Goal: Task Accomplishment & Management: Manage account settings

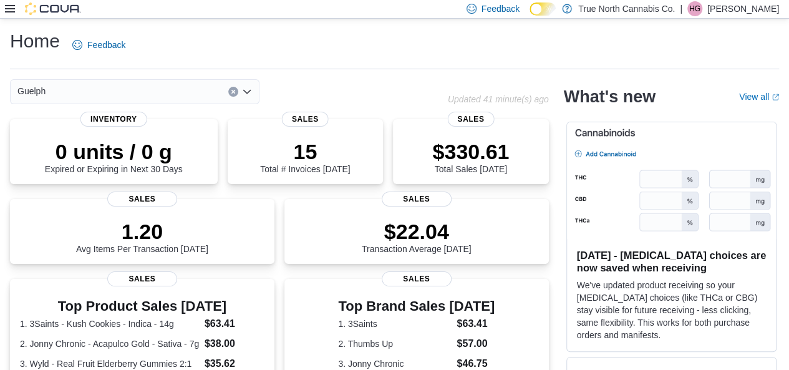
click at [14, 8] on icon at bounding box center [10, 9] width 10 height 10
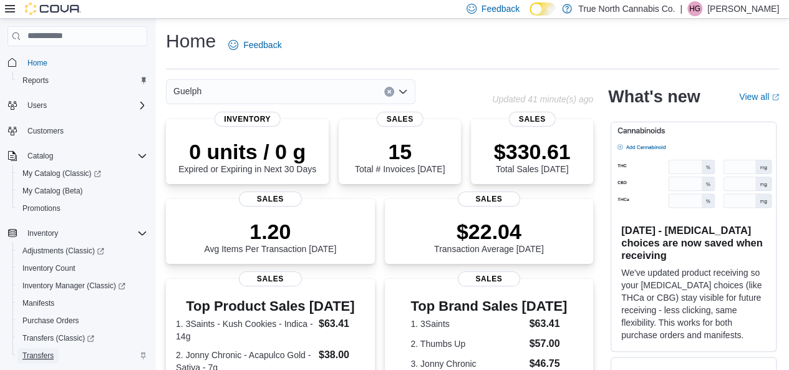
click at [36, 358] on span "Transfers" at bounding box center [37, 355] width 31 height 10
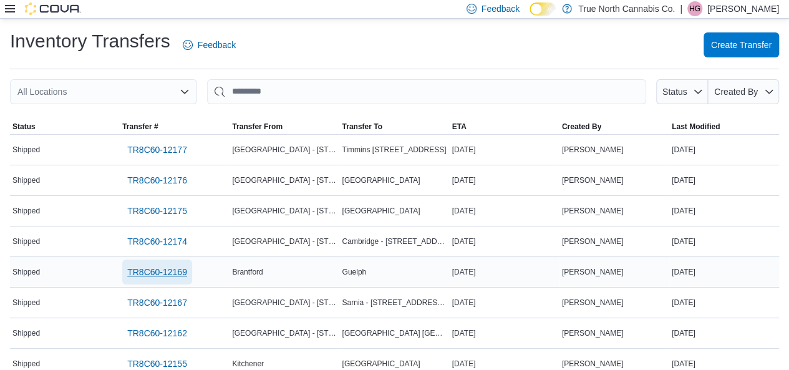
click at [167, 274] on span "TR8C60-12169" at bounding box center [157, 272] width 60 height 12
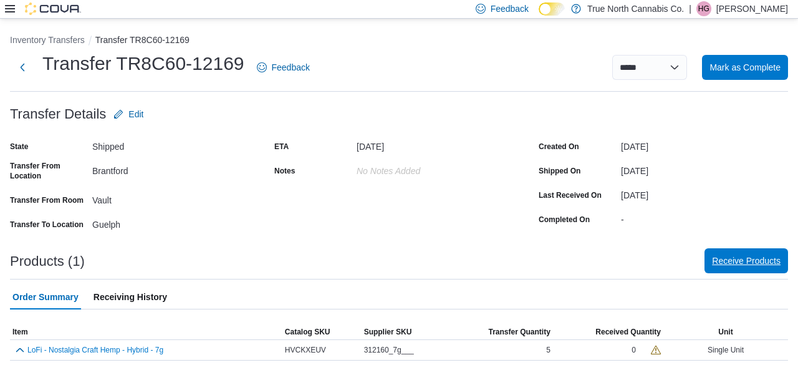
click at [744, 267] on span "Receive Products" at bounding box center [746, 260] width 69 height 25
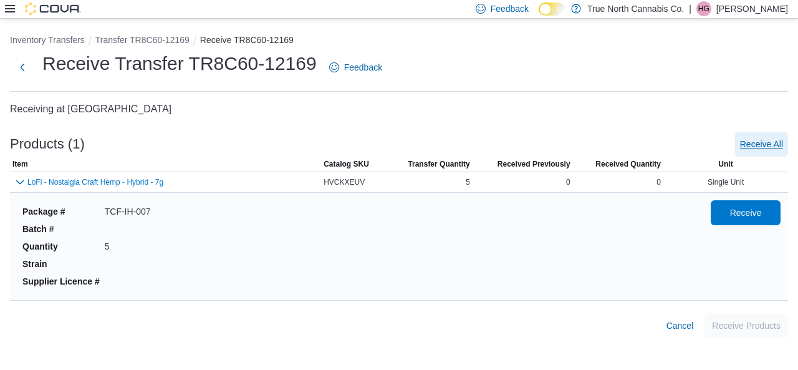
click at [757, 146] on span "Receive All" at bounding box center [761, 144] width 43 height 12
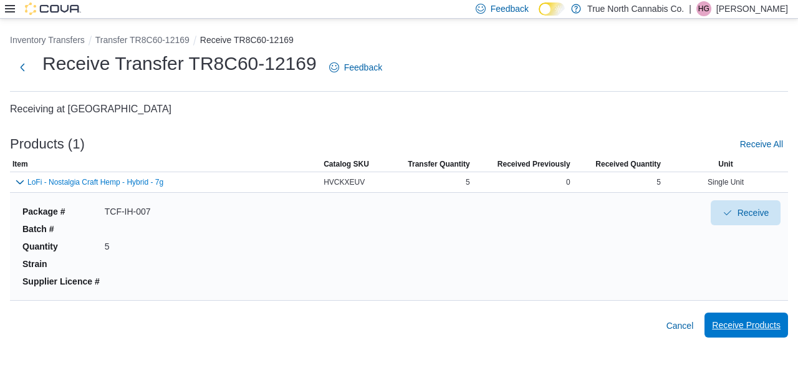
click at [752, 314] on span "Receive Products" at bounding box center [746, 324] width 69 height 25
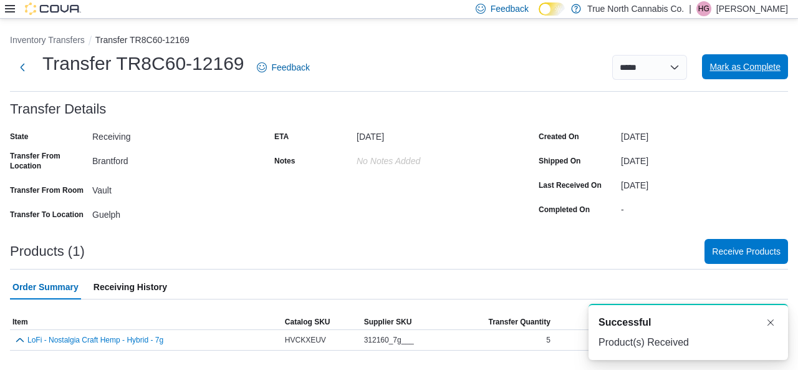
click at [736, 59] on span "Mark as Complete" at bounding box center [744, 66] width 71 height 25
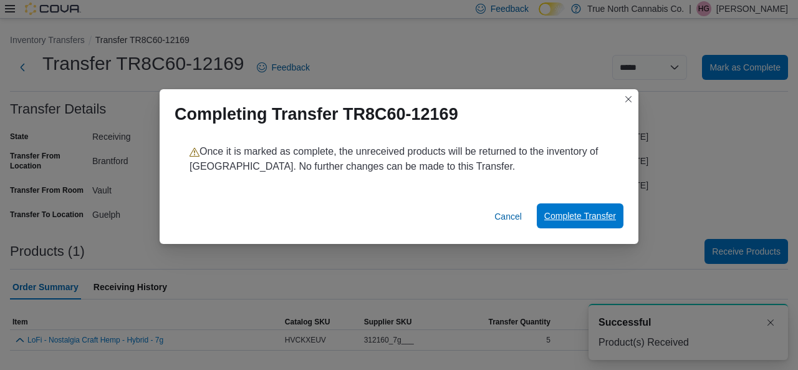
click at [572, 214] on span "Complete Transfer" at bounding box center [580, 215] width 72 height 12
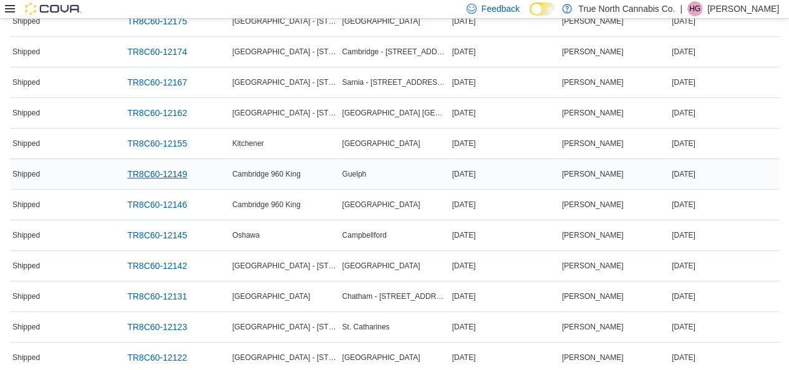
scroll to position [188, 0]
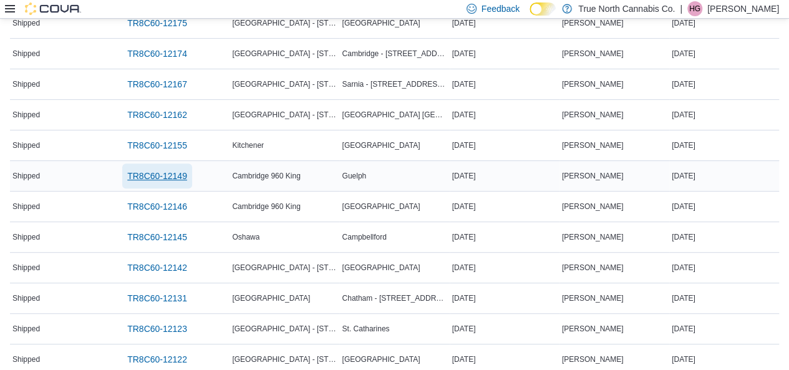
click at [185, 176] on span "TR8C60-12149" at bounding box center [157, 176] width 60 height 12
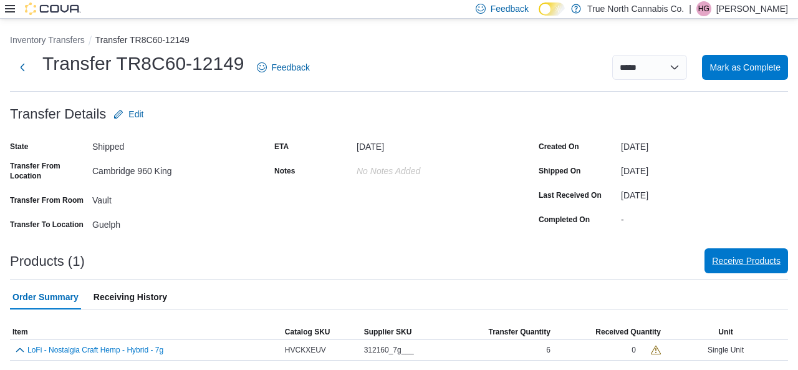
click at [753, 266] on span "Receive Products" at bounding box center [746, 260] width 69 height 12
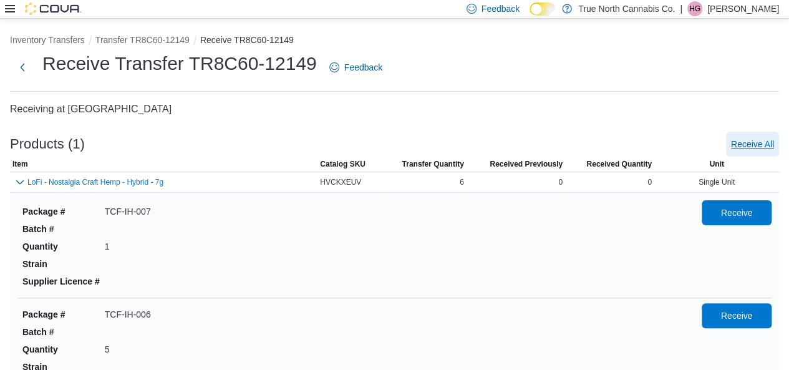
click at [759, 148] on span "Receive All" at bounding box center [752, 144] width 43 height 12
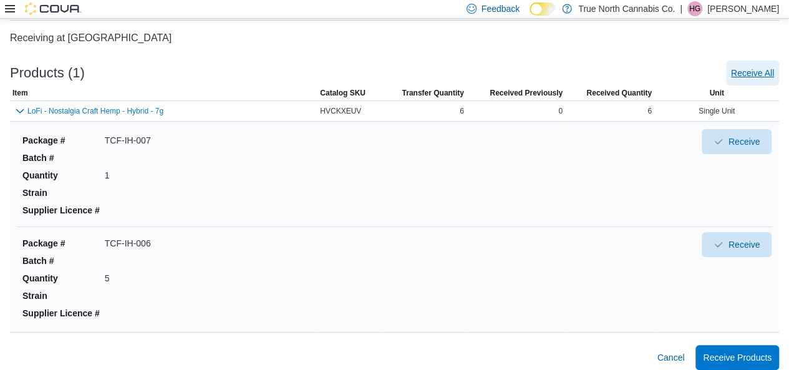
scroll to position [80, 0]
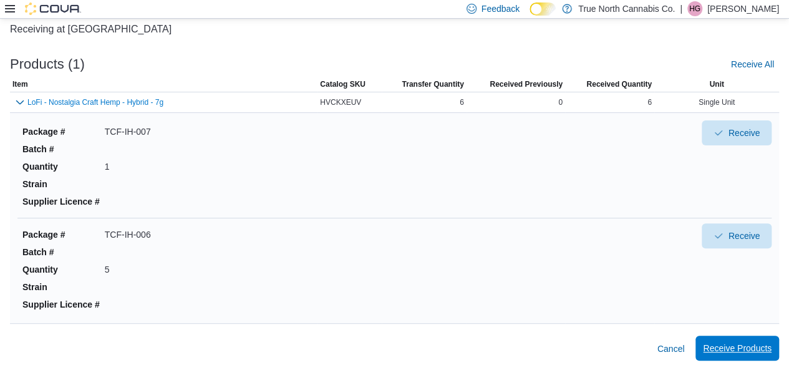
click at [757, 348] on span "Receive Products" at bounding box center [737, 348] width 69 height 12
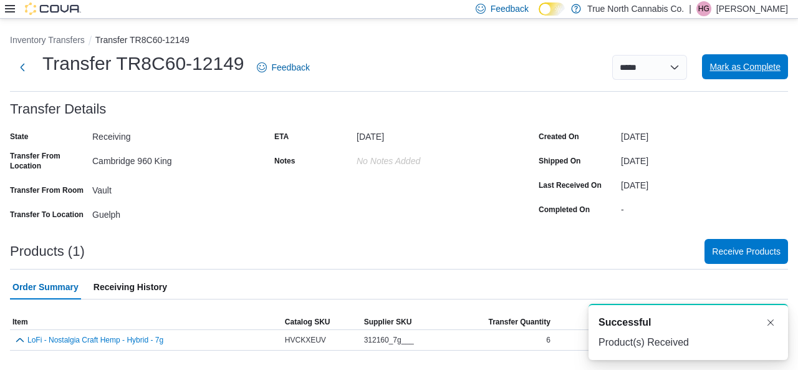
click at [742, 63] on span "Mark as Complete" at bounding box center [744, 66] width 71 height 12
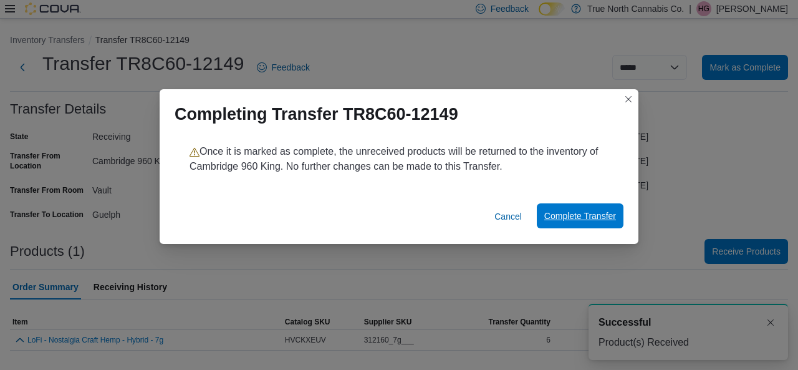
click at [571, 214] on span "Complete Transfer" at bounding box center [580, 215] width 72 height 12
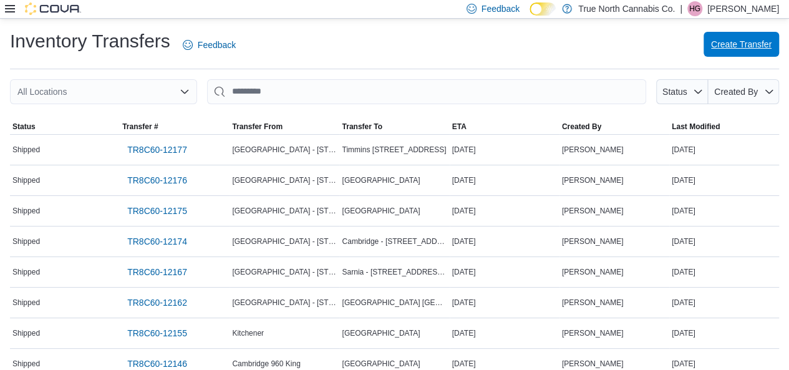
click at [748, 49] on span "Create Transfer" at bounding box center [741, 44] width 60 height 12
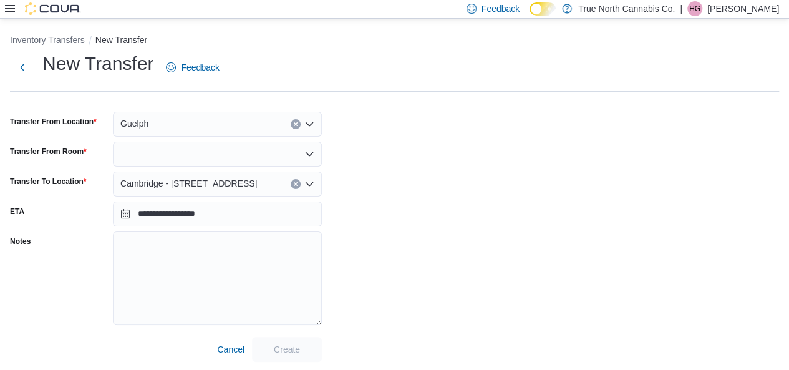
click at [251, 125] on div "Guelph" at bounding box center [217, 124] width 209 height 25
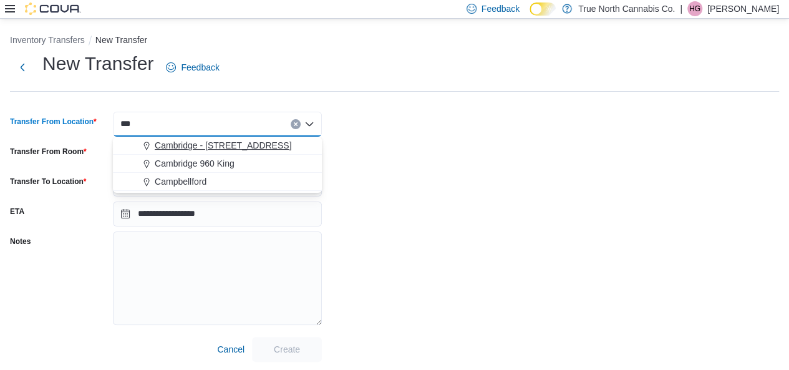
type input "***"
click at [239, 139] on span "Cambridge - [STREET_ADDRESS]" at bounding box center [223, 145] width 137 height 12
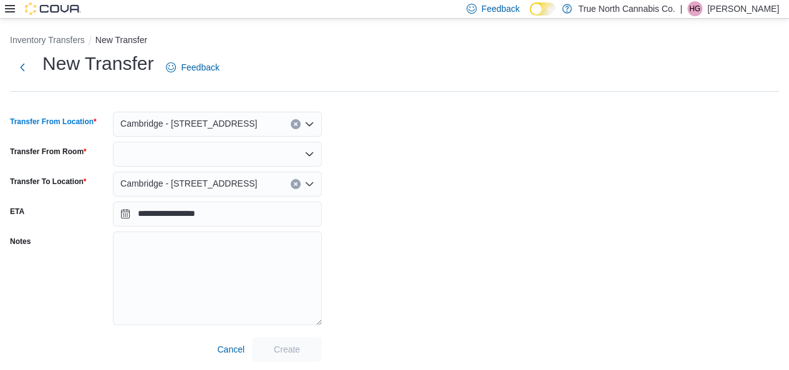
click at [184, 150] on div at bounding box center [217, 154] width 209 height 25
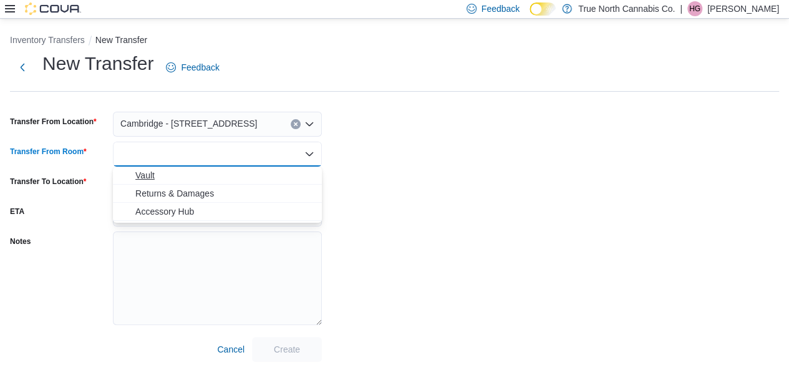
click at [163, 174] on span "Vault" at bounding box center [224, 175] width 179 height 12
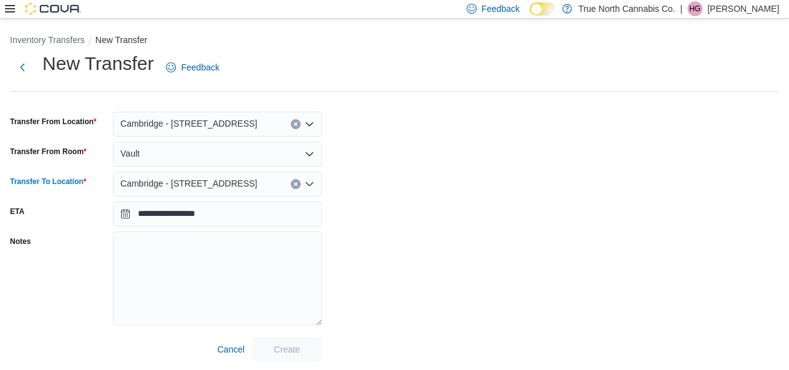
click at [166, 183] on span "Cambridge - [STREET_ADDRESS]" at bounding box center [188, 183] width 137 height 15
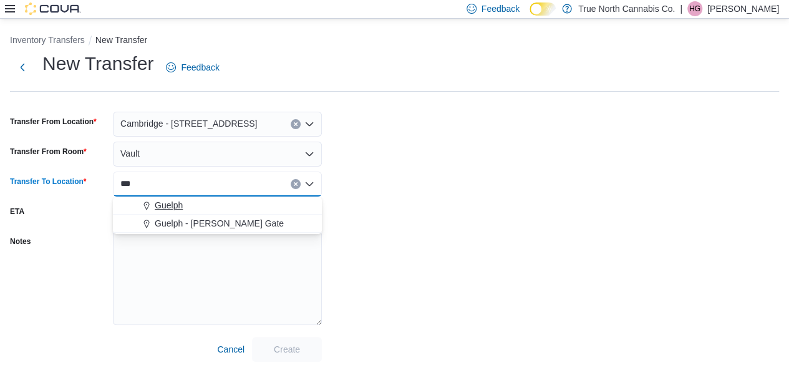
type input "***"
click at [168, 196] on button "Guelph" at bounding box center [217, 205] width 209 height 18
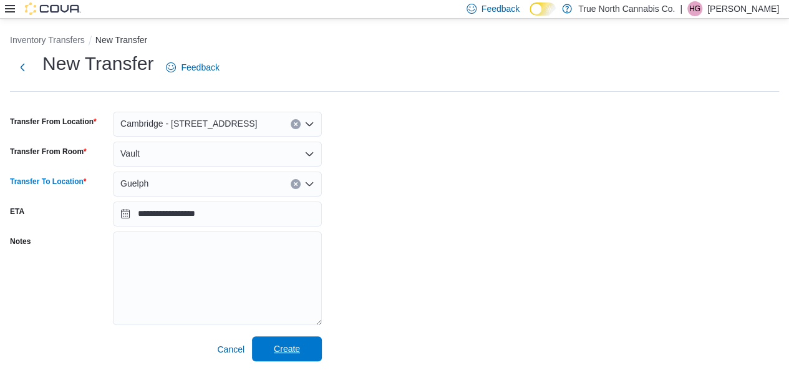
click at [284, 352] on span "Create" at bounding box center [287, 348] width 26 height 12
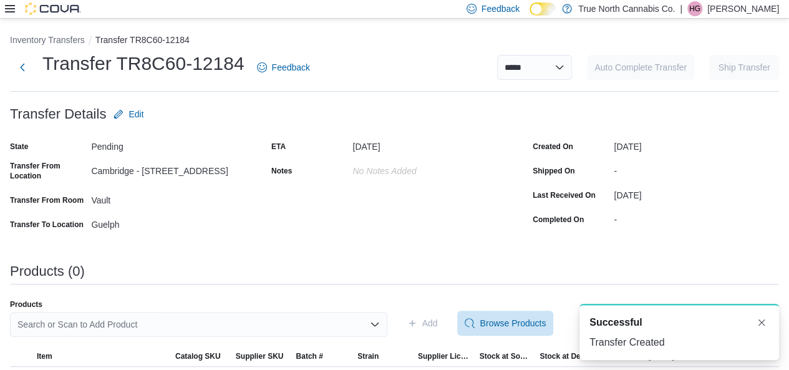
scroll to position [31, 0]
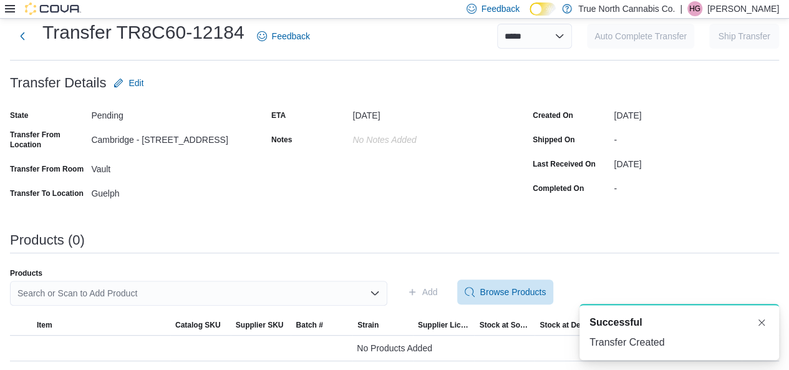
click at [211, 288] on div "Search or Scan to Add Product" at bounding box center [198, 293] width 377 height 25
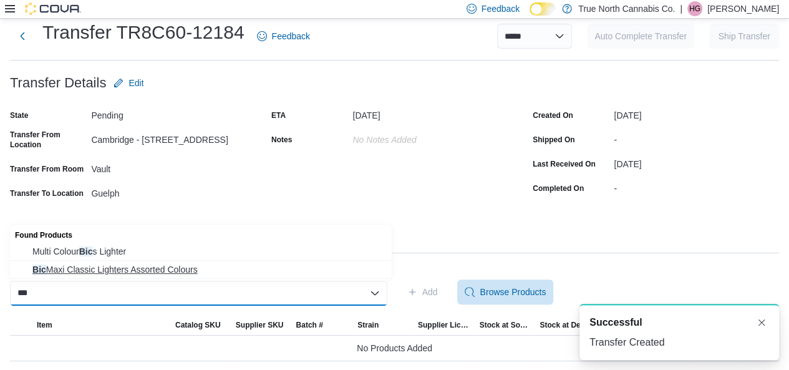
type input "***"
click at [182, 276] on button "Bic Maxi Classic Lighters Assorted Colours" at bounding box center [201, 270] width 382 height 18
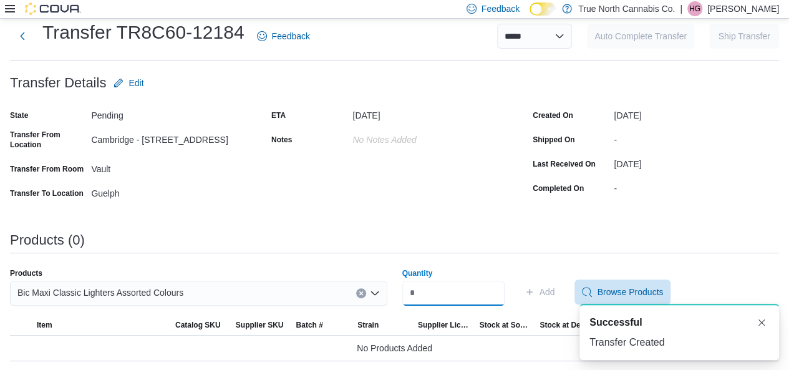
click at [419, 292] on input "Quantity" at bounding box center [453, 293] width 102 height 25
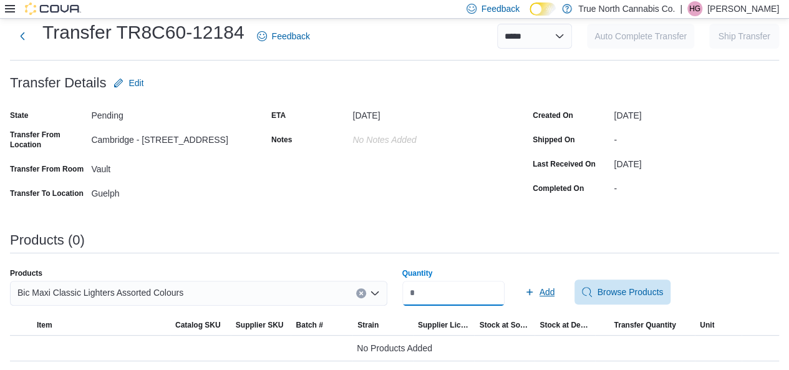
type input "**"
click at [549, 297] on span "Add" at bounding box center [539, 291] width 31 height 25
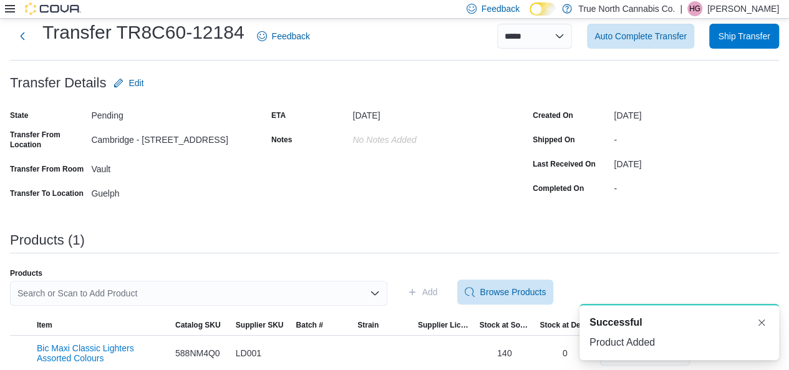
scroll to position [41, 0]
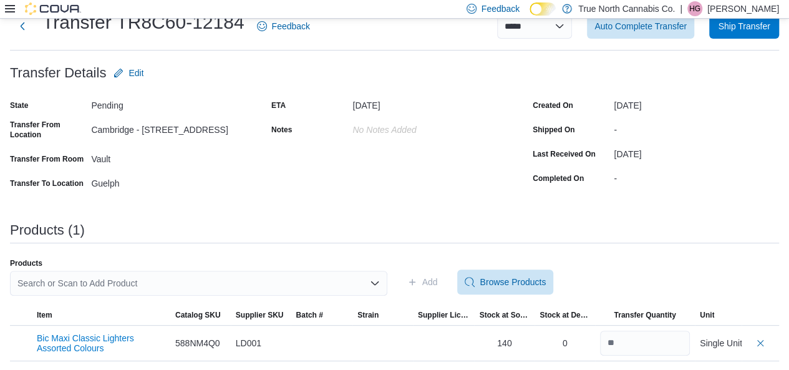
click at [167, 284] on div "Search or Scan to Add Product" at bounding box center [198, 283] width 377 height 25
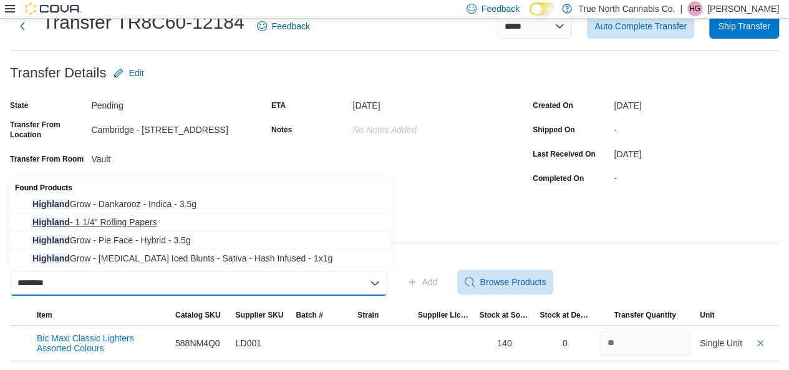
type input "********"
click at [131, 225] on span "Highland - 1 1/4" Rolling Papers" at bounding box center [208, 222] width 352 height 12
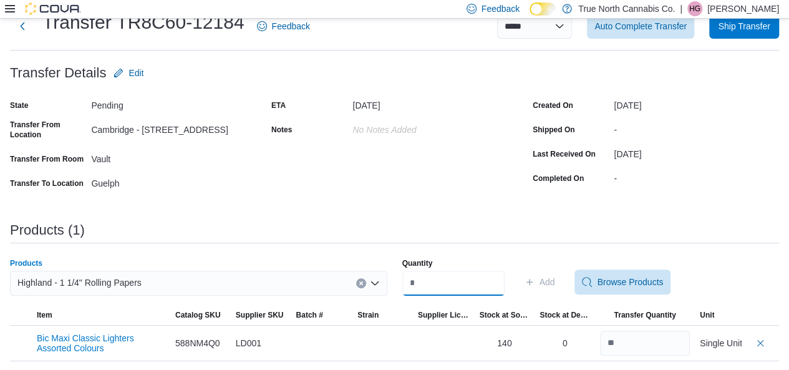
click at [458, 292] on input "Quantity" at bounding box center [453, 283] width 102 height 25
type input "***"
click at [555, 281] on span "Add" at bounding box center [547, 282] width 16 height 12
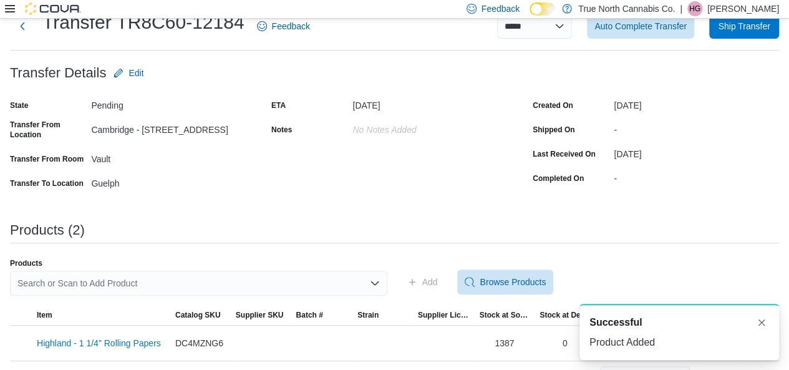
scroll to position [0, 0]
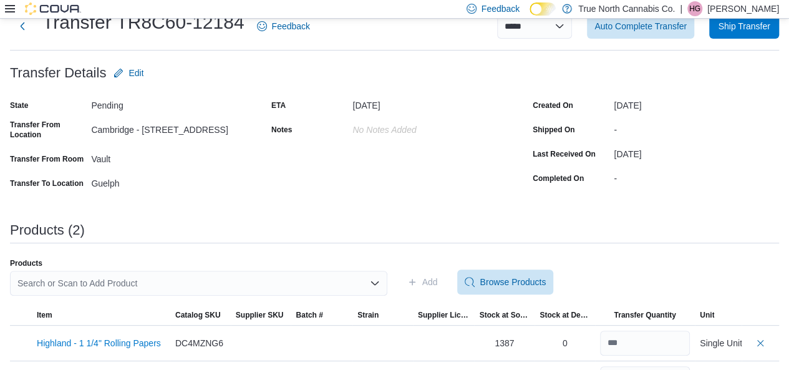
click at [303, 281] on div "Search or Scan to Add Product" at bounding box center [198, 283] width 377 height 25
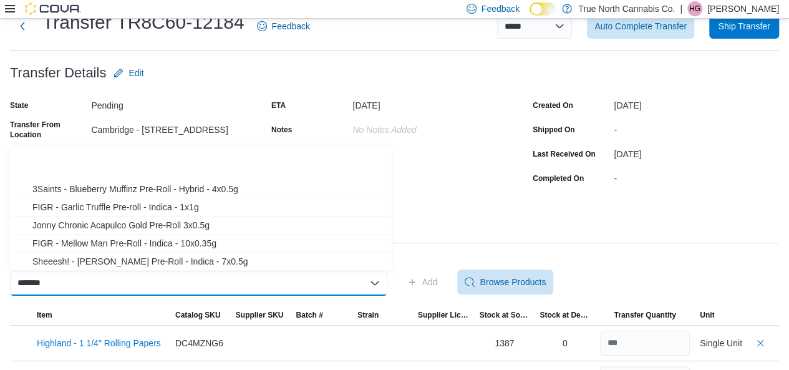
scroll to position [797, 0]
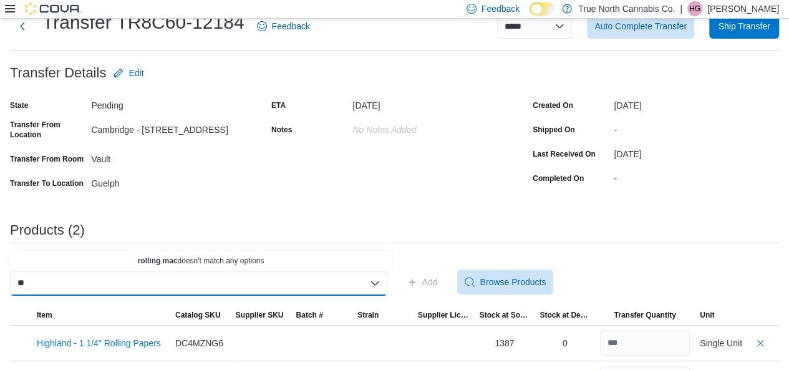
type input "*"
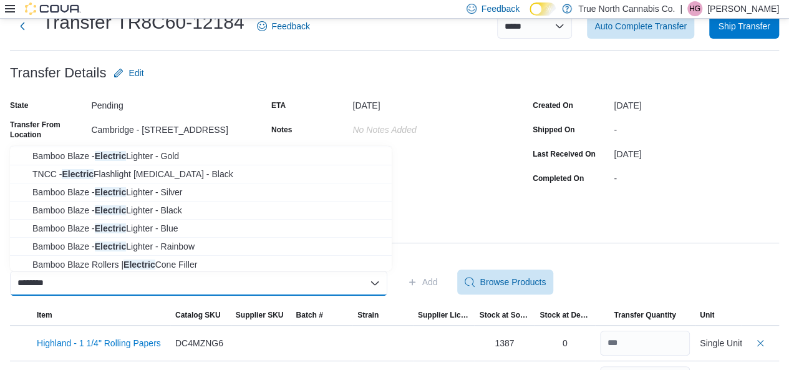
scroll to position [38, 0]
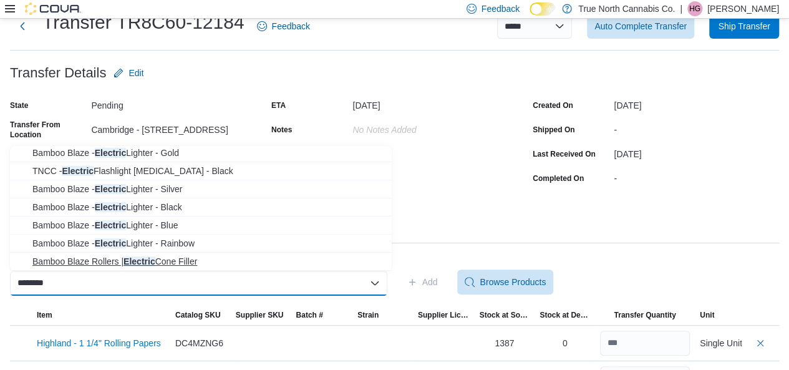
type input "********"
click at [183, 261] on span "Bamboo Blaze Rollers | Electric Cone Filler" at bounding box center [208, 261] width 352 height 12
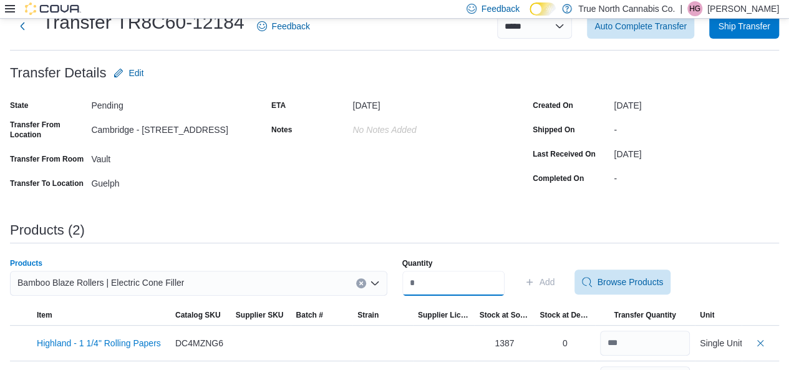
click at [449, 284] on input "Quantity" at bounding box center [453, 283] width 102 height 25
type input "*"
click at [555, 282] on span "Add" at bounding box center [539, 281] width 31 height 25
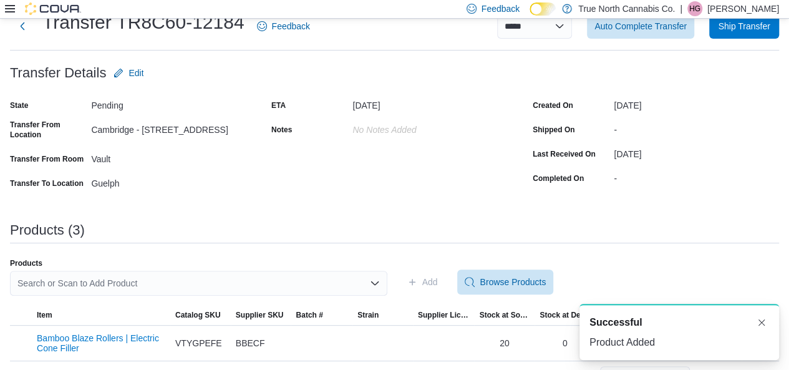
scroll to position [0, 0]
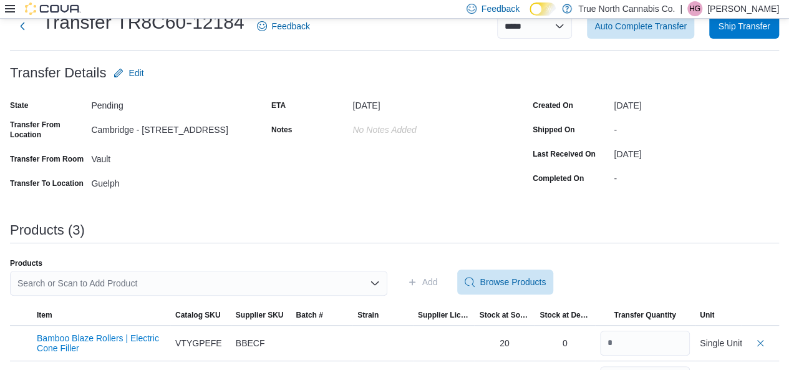
click at [291, 286] on div "Search or Scan to Add Product" at bounding box center [198, 283] width 377 height 25
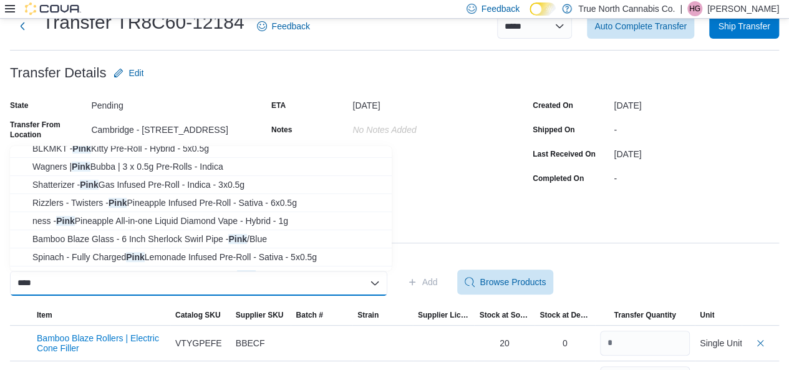
scroll to position [170, 0]
type input "****"
click at [224, 236] on span "Bamboo Blaze Glass - 6 Inch Sherlock Swirl Pipe - Pink /Blue" at bounding box center [208, 237] width 352 height 12
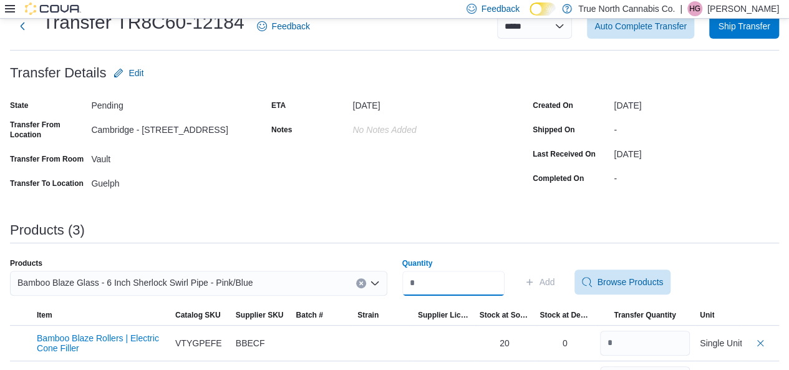
click at [466, 289] on input "Quantity" at bounding box center [453, 283] width 102 height 25
type input "*"
click at [555, 277] on span "Add" at bounding box center [547, 282] width 16 height 12
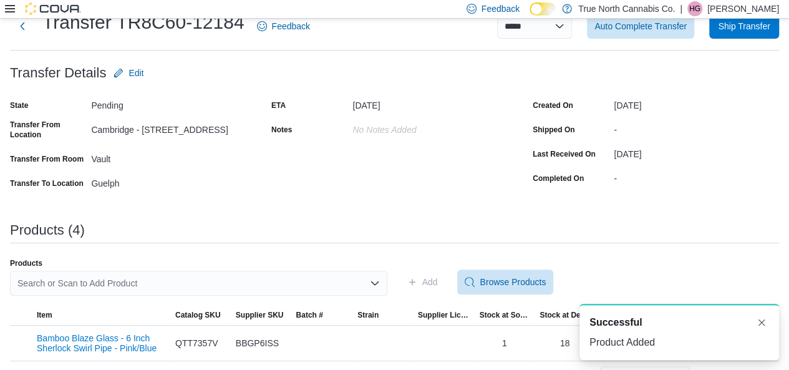
scroll to position [147, 0]
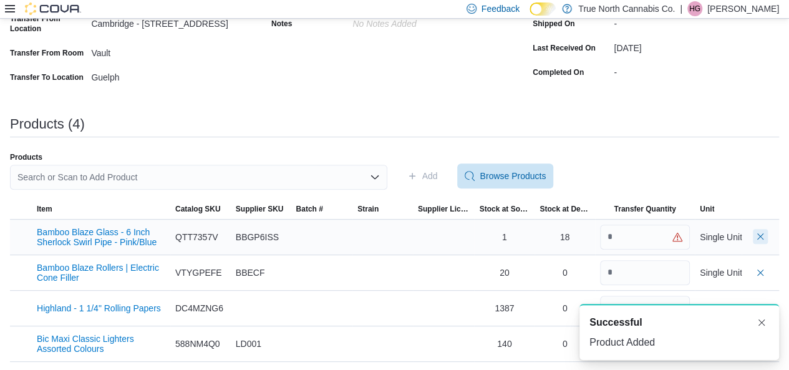
click at [767, 234] on button "Delete count" at bounding box center [759, 236] width 15 height 15
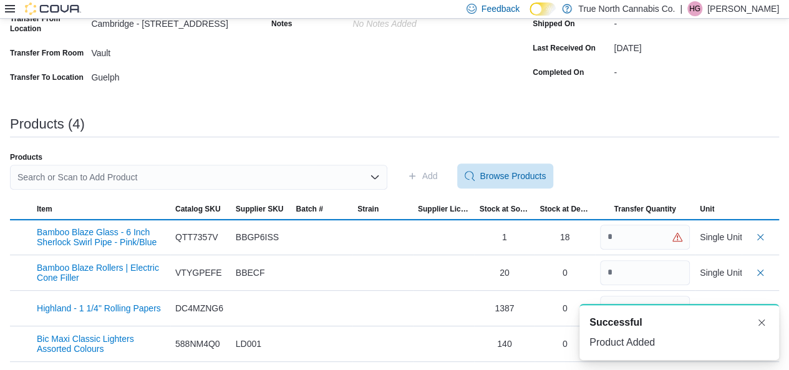
scroll to position [112, 0]
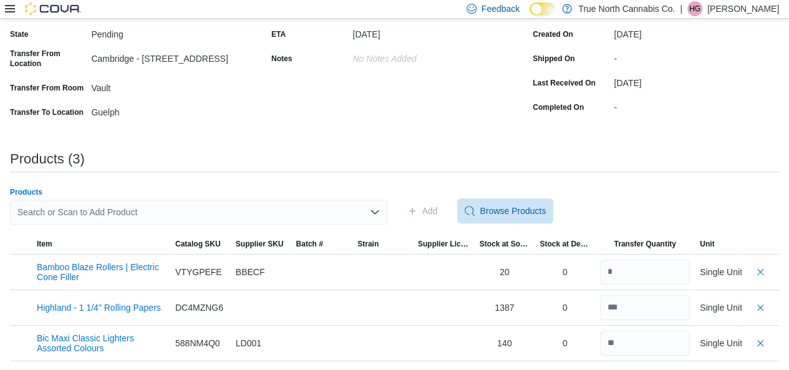
click at [268, 219] on div "Search or Scan to Add Product" at bounding box center [198, 211] width 377 height 25
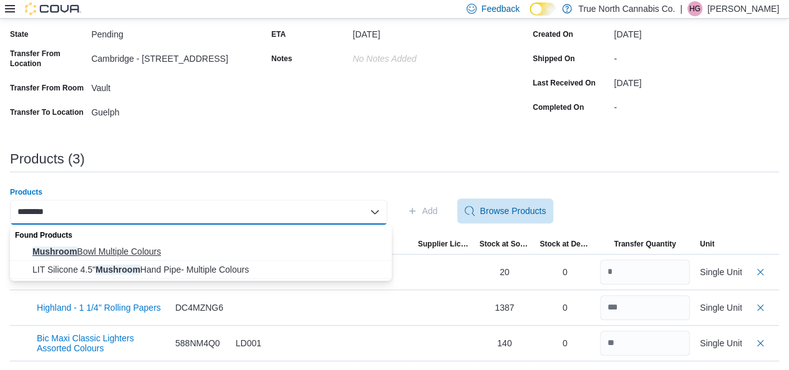
type input "********"
click at [115, 245] on span "Mushroom Bowl Multiple Colours" at bounding box center [208, 251] width 352 height 12
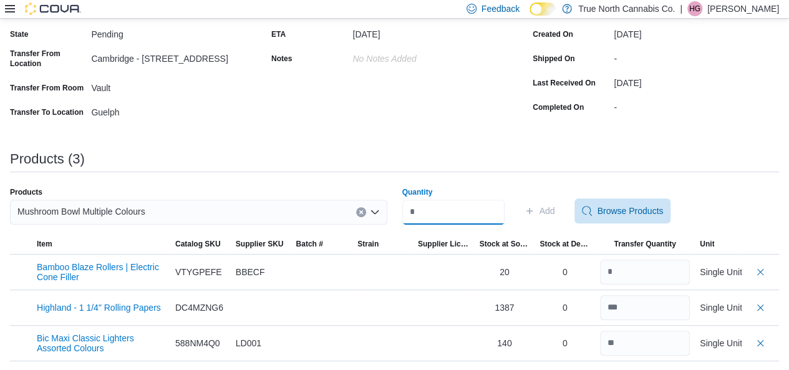
click at [449, 211] on input "Quantity" at bounding box center [453, 211] width 102 height 25
type input "*"
click at [555, 216] on span "Add" at bounding box center [547, 210] width 16 height 12
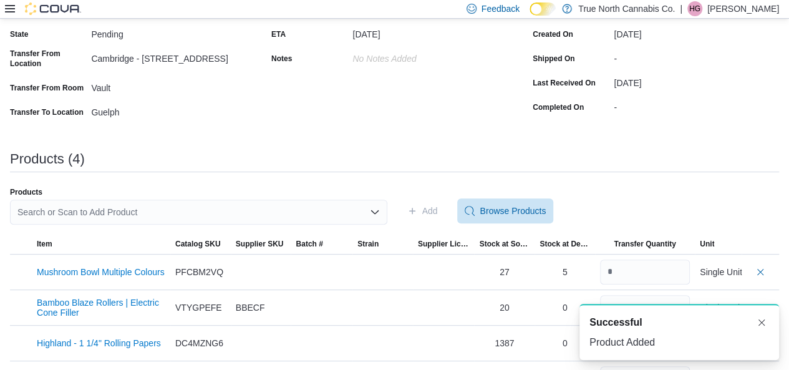
scroll to position [0, 0]
click at [767, 270] on button "Delete count" at bounding box center [759, 271] width 15 height 15
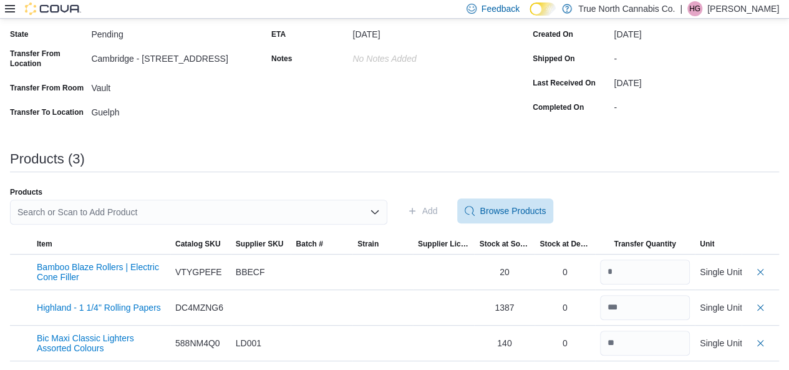
click at [329, 205] on div "Search or Scan to Add Product" at bounding box center [198, 211] width 377 height 25
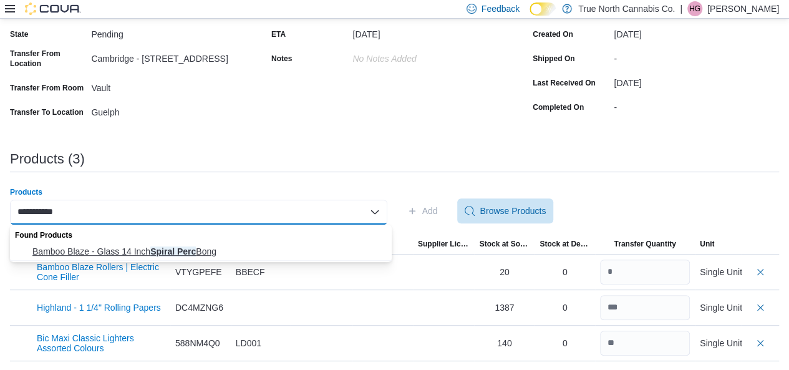
type input "**********"
click at [153, 248] on span "Bamboo Blaze - Glass 14 Inch Spiral Perc Bong" at bounding box center [208, 251] width 352 height 12
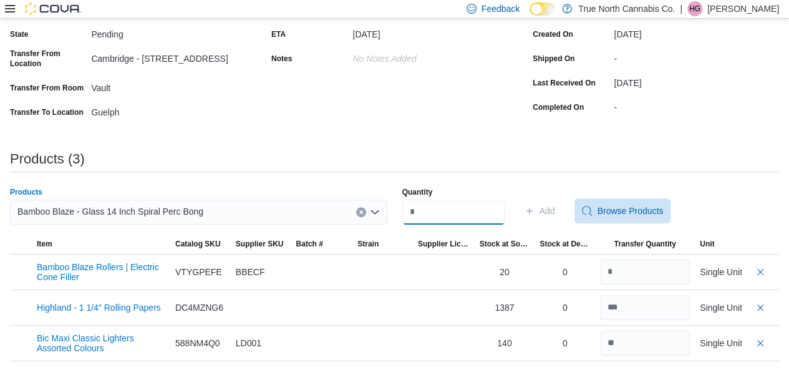
click at [482, 203] on input "Quantity" at bounding box center [453, 211] width 102 height 25
type input "*"
click at [555, 209] on span "Add" at bounding box center [547, 210] width 16 height 12
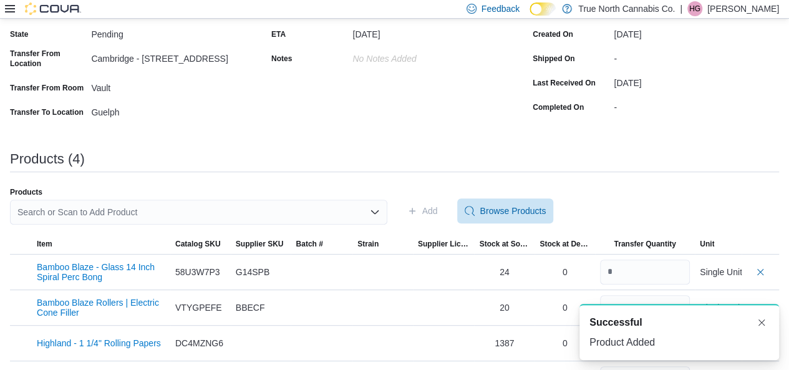
scroll to position [0, 0]
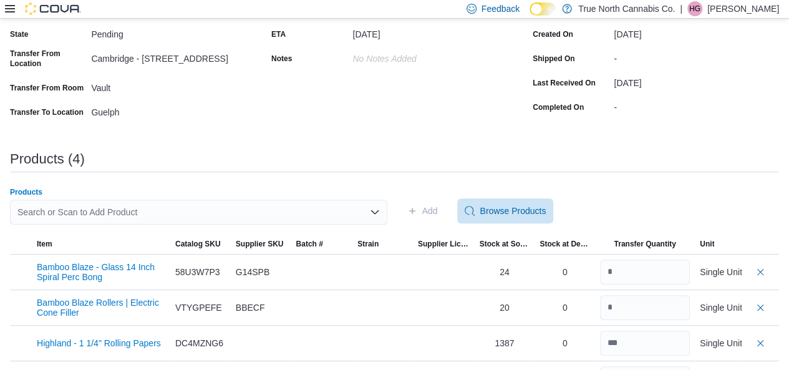
click at [299, 216] on div "Search or Scan to Add Product" at bounding box center [198, 211] width 377 height 25
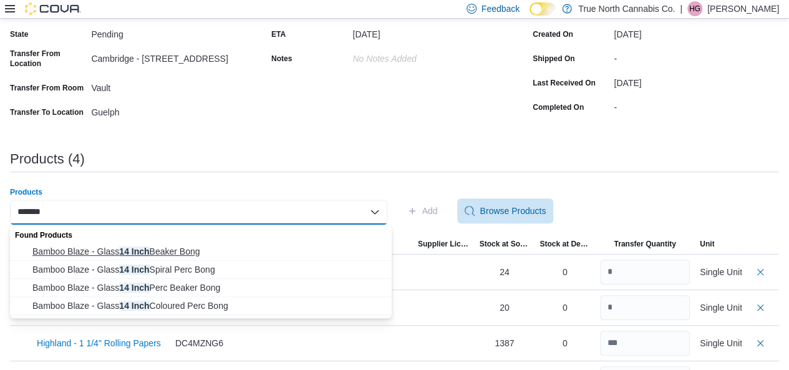
type input "*******"
click at [186, 249] on span "Bamboo Blaze - Glass 14 Inch Beaker Bong" at bounding box center [208, 251] width 352 height 12
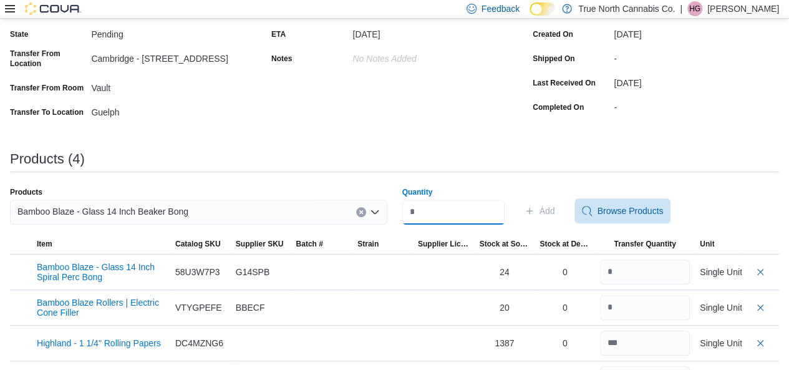
click at [459, 208] on input "Quantity" at bounding box center [453, 211] width 102 height 25
type input "*"
click at [560, 209] on button "Add" at bounding box center [539, 210] width 41 height 25
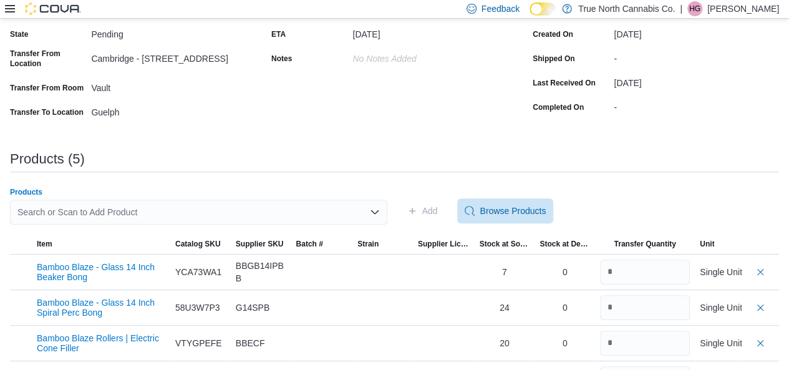
click at [249, 223] on div "Search or Scan to Add Product" at bounding box center [198, 211] width 377 height 25
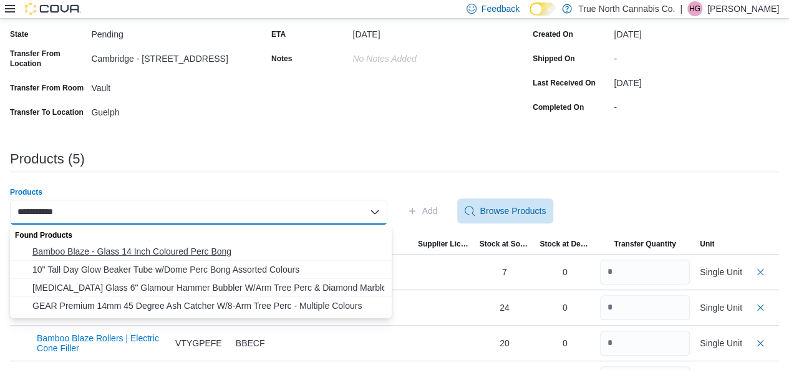
type input "**********"
click at [227, 246] on span "Bamboo Blaze - Glass 14 Inch Coloured Perc Bong" at bounding box center [208, 251] width 352 height 12
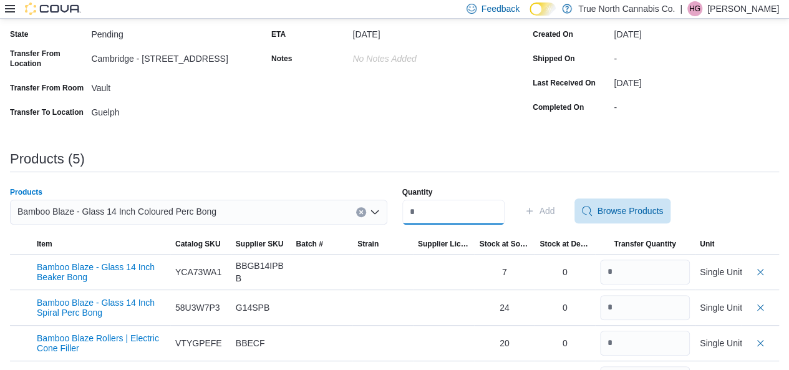
click at [442, 219] on input "Quantity" at bounding box center [453, 211] width 102 height 25
type input "*"
click at [555, 210] on span "Add" at bounding box center [547, 210] width 16 height 12
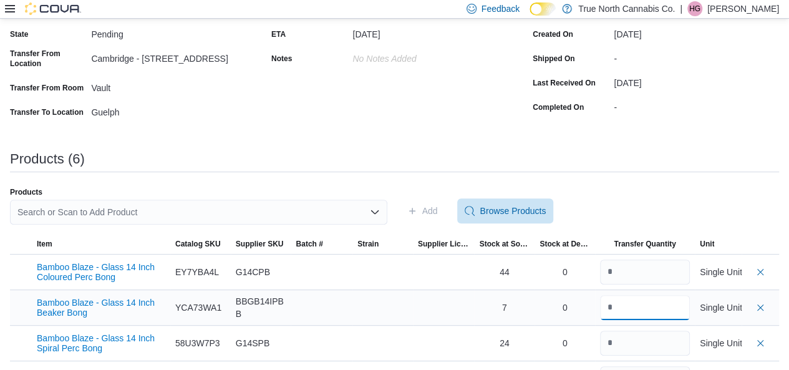
click at [655, 295] on input "number" at bounding box center [645, 307] width 90 height 25
type input "*"
click at [592, 190] on div "Products Search or Scan to Add Product Add Browse Products" at bounding box center [394, 210] width 769 height 47
click at [251, 210] on div "Search or Scan to Add Product" at bounding box center [198, 211] width 377 height 25
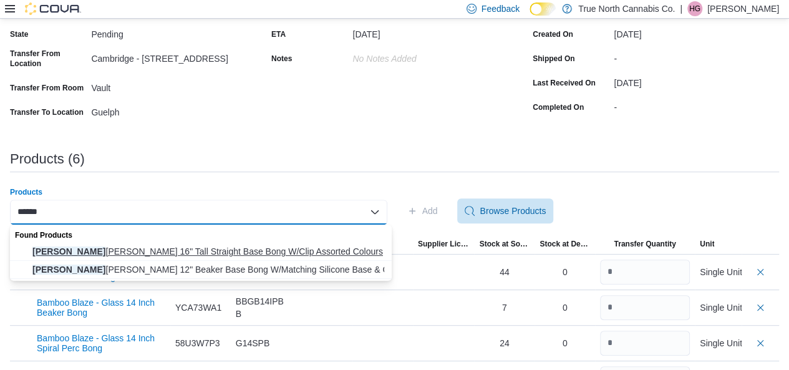
type input "******"
click at [231, 246] on span "Jerome Baker 16" Tall Straight Base Bong W/Clip Assorted Colours" at bounding box center [208, 251] width 352 height 12
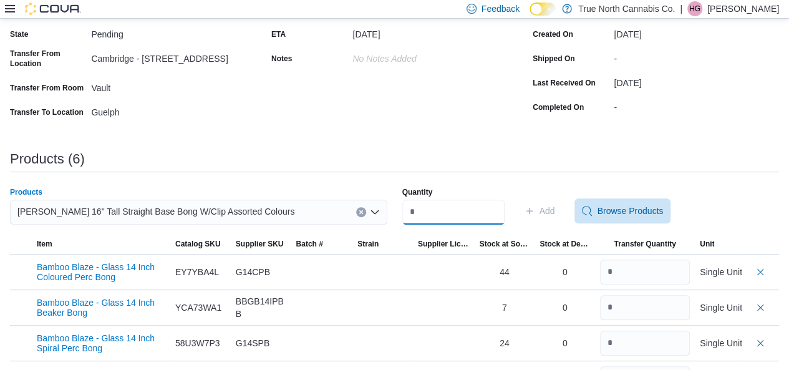
click at [418, 217] on input "Quantity" at bounding box center [453, 211] width 102 height 25
type input "*"
click at [555, 215] on span "Add" at bounding box center [547, 210] width 16 height 12
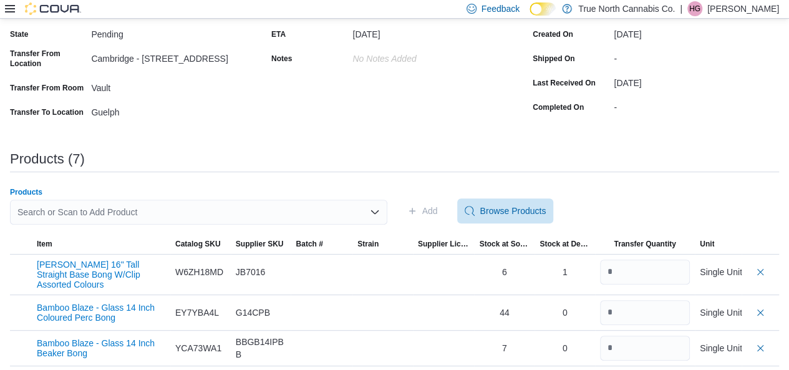
click at [289, 211] on div "Search or Scan to Add Product" at bounding box center [198, 211] width 377 height 25
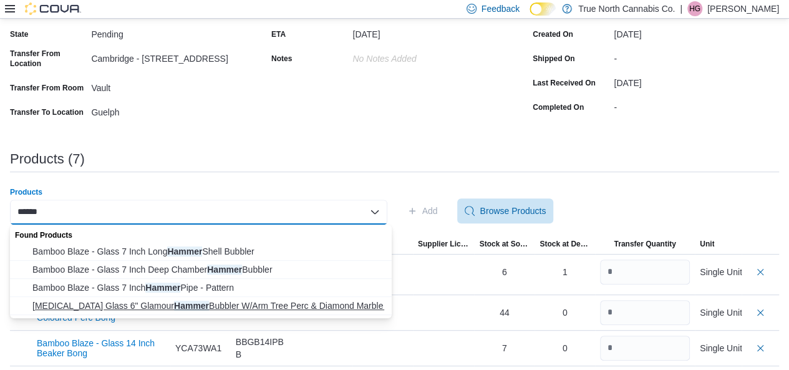
type input "******"
click at [226, 299] on span "Red Eye Glass 6" Glamour Hammer Bubbler W/Arm Tree Perc & Diamond Marble Assor……" at bounding box center [208, 305] width 352 height 12
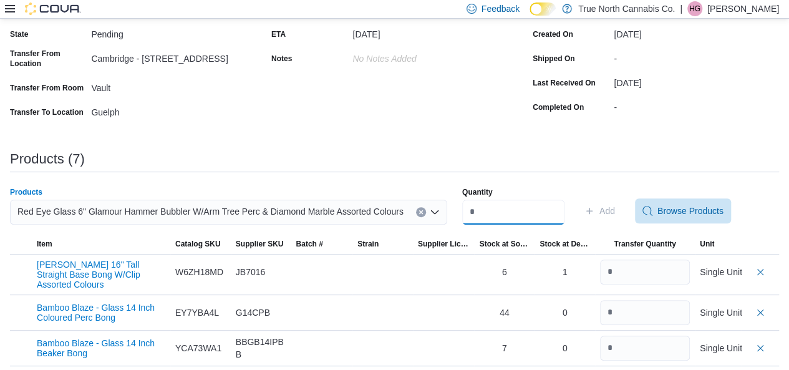
click at [480, 209] on input "Quantity" at bounding box center [513, 211] width 102 height 25
type input "*"
click at [615, 213] on span "Add" at bounding box center [607, 210] width 16 height 12
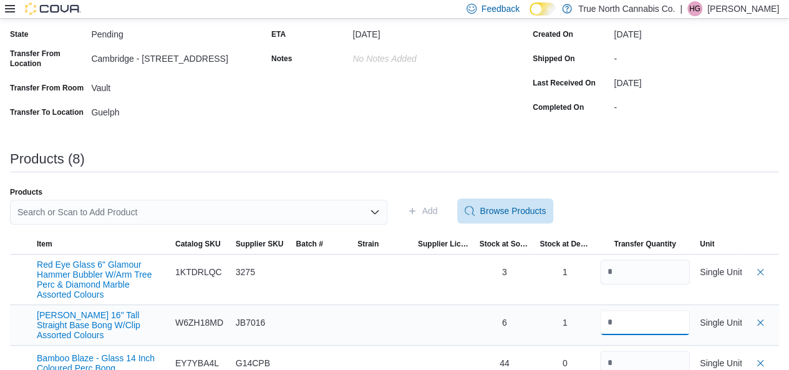
click at [636, 331] on input "number" at bounding box center [645, 322] width 90 height 25
type input "*"
click at [206, 211] on div "Search or Scan to Add Product" at bounding box center [198, 211] width 377 height 25
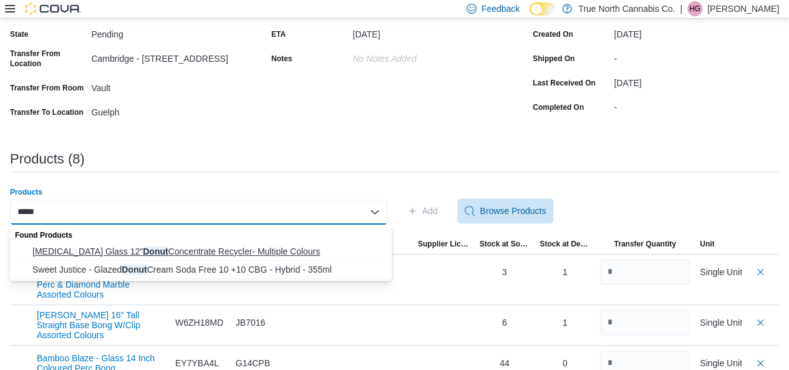
type input "*****"
click at [214, 249] on span "Red Eye Glass 12" Donut Concentrate Recycler- Multiple Colours" at bounding box center [208, 251] width 352 height 12
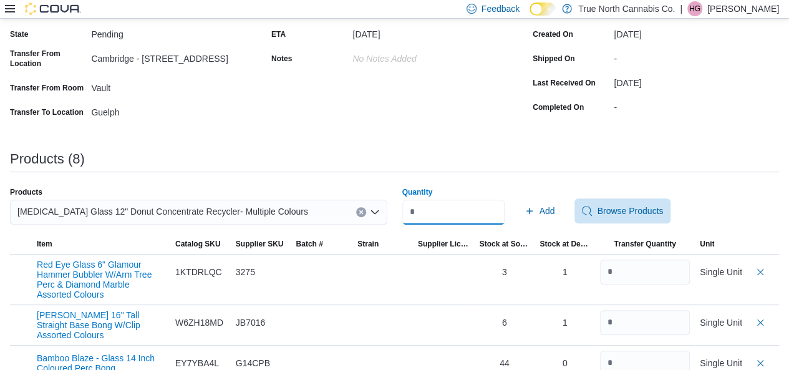
click at [455, 206] on input "*" at bounding box center [453, 211] width 102 height 25
type input "*"
click at [555, 208] on span "Add" at bounding box center [547, 210] width 16 height 12
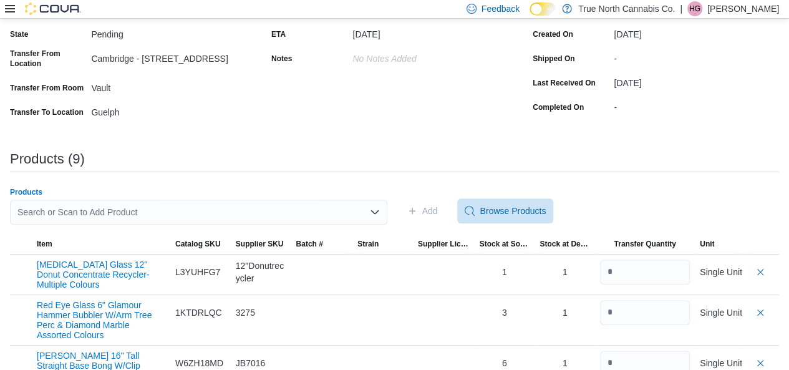
click at [319, 208] on div "Search or Scan to Add Product" at bounding box center [198, 211] width 377 height 25
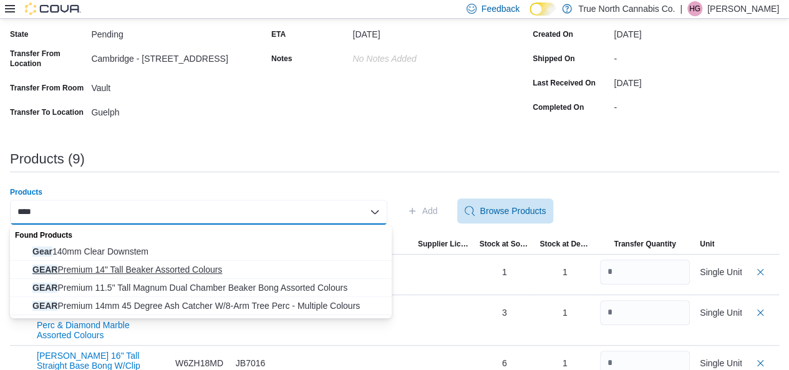
type input "****"
click at [204, 270] on span "GEAR Premium 14" Tall Beaker Assorted Colours" at bounding box center [208, 269] width 352 height 12
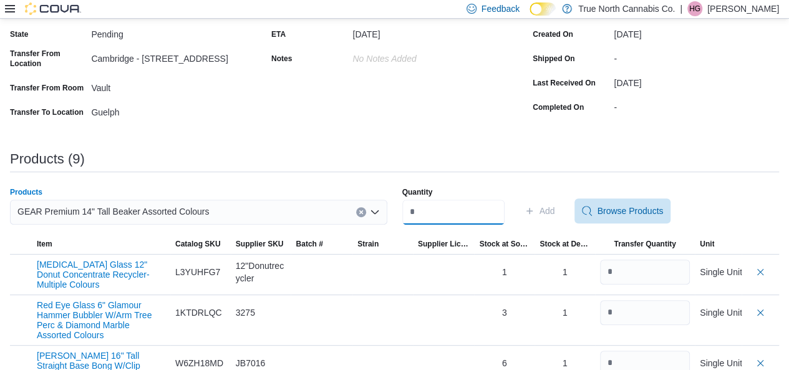
click at [465, 219] on input "Quantity" at bounding box center [453, 211] width 102 height 25
type input "*"
click at [555, 210] on span "Add" at bounding box center [539, 210] width 31 height 25
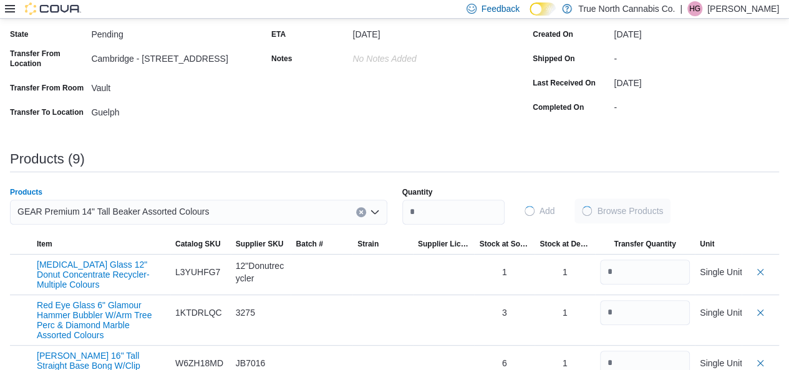
click at [312, 210] on div "GEAR Premium 14" Tall Beaker Assorted Colours" at bounding box center [198, 211] width 377 height 25
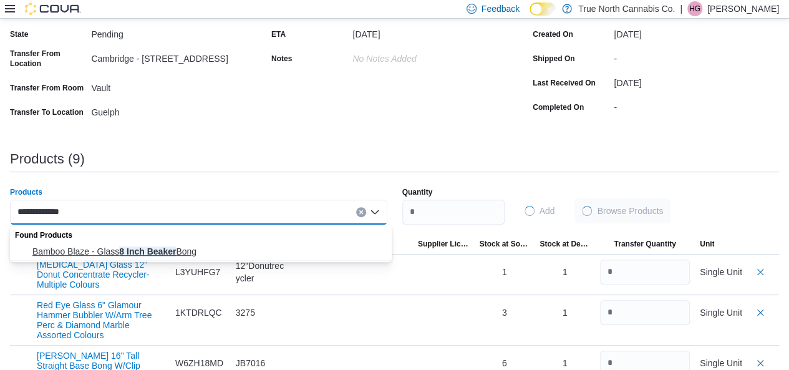
type input "**********"
click at [208, 250] on span "Bamboo Blaze - Glass 8 Inch Beaker Bong" at bounding box center [208, 251] width 352 height 12
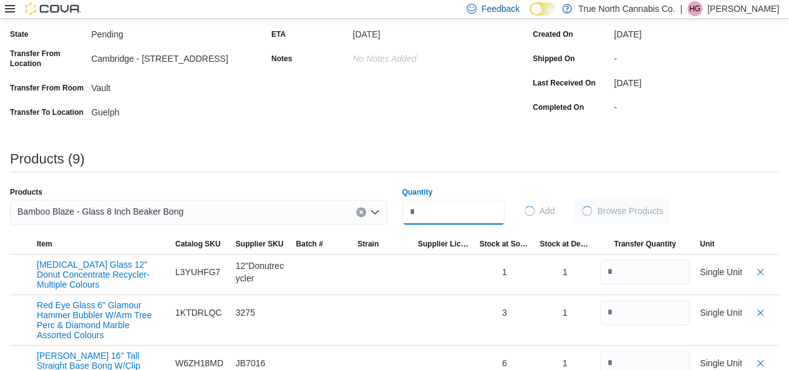
click at [441, 223] on input "*" at bounding box center [453, 211] width 102 height 25
type input "*"
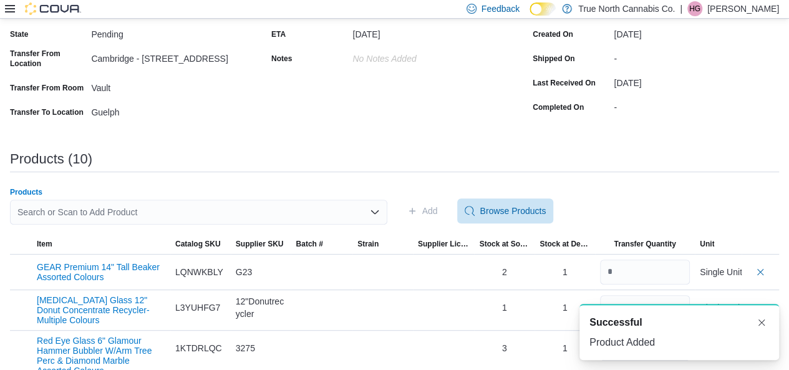
click at [190, 211] on div "Search or Scan to Add Product" at bounding box center [198, 211] width 377 height 25
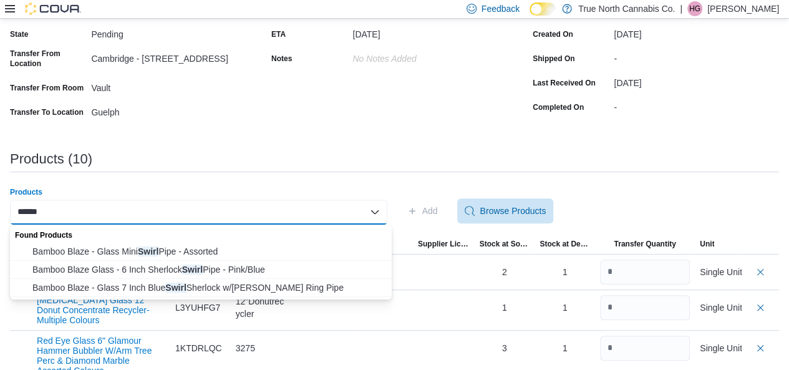
click at [204, 193] on div "Products" at bounding box center [198, 192] width 377 height 10
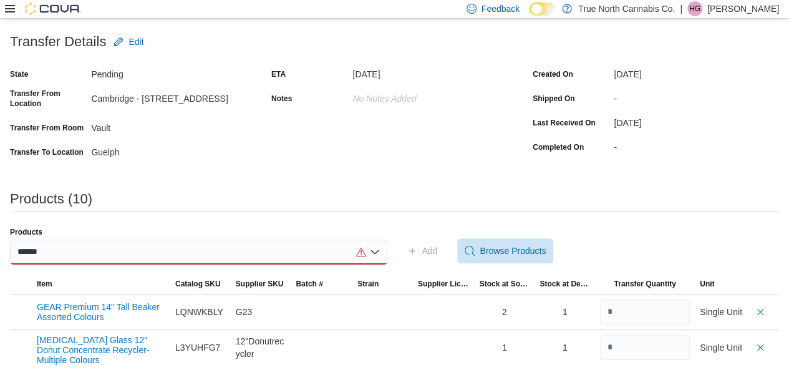
scroll to position [79, 0]
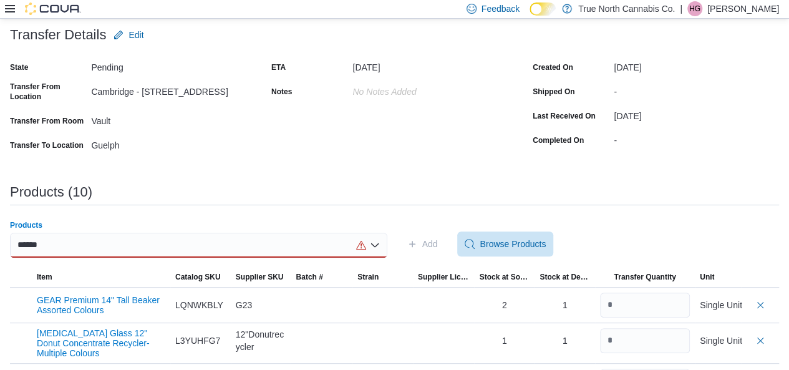
click at [110, 249] on div "*****" at bounding box center [198, 245] width 377 height 25
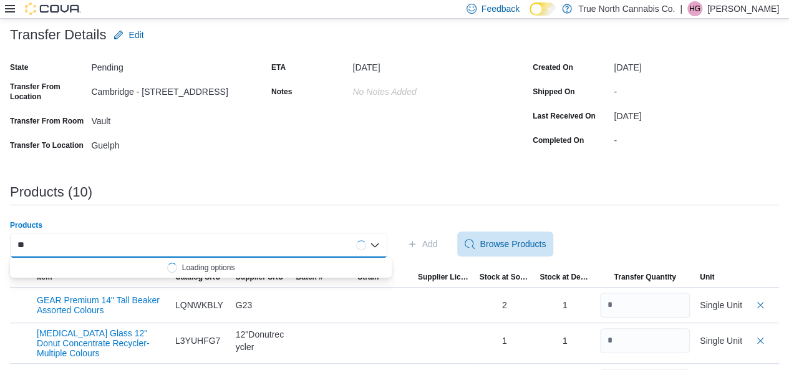
type input "*"
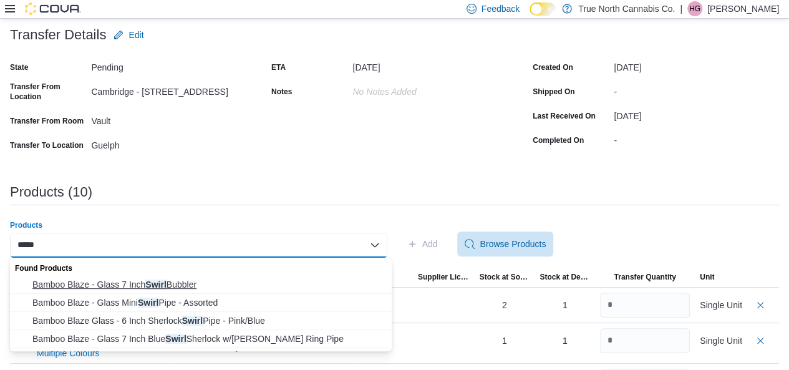
type input "*****"
click at [135, 282] on span "Bamboo Blaze - Glass 7 Inch Swirl Bubbler" at bounding box center [208, 284] width 352 height 12
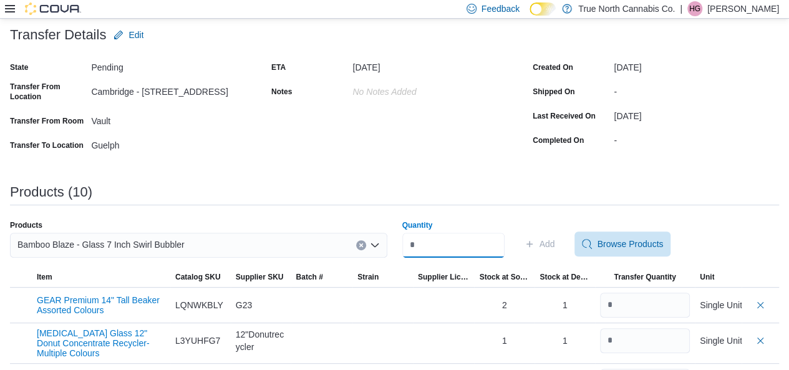
click at [490, 249] on input "Quantity" at bounding box center [453, 245] width 102 height 25
type input "*"
click at [555, 243] on span "Add" at bounding box center [547, 244] width 16 height 12
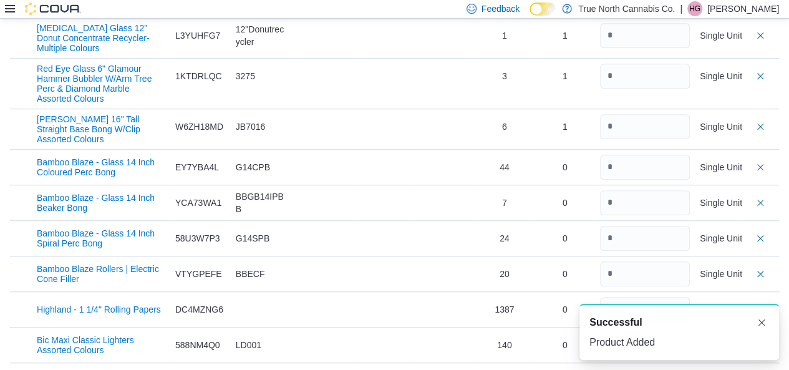
scroll to position [0, 0]
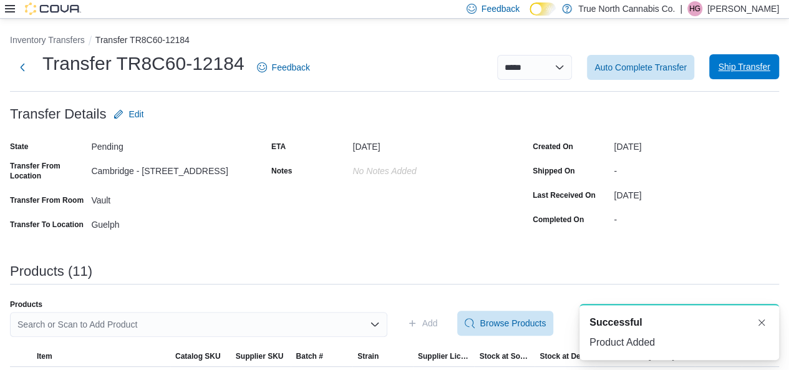
click at [749, 66] on span "Ship Transfer" at bounding box center [744, 66] width 52 height 12
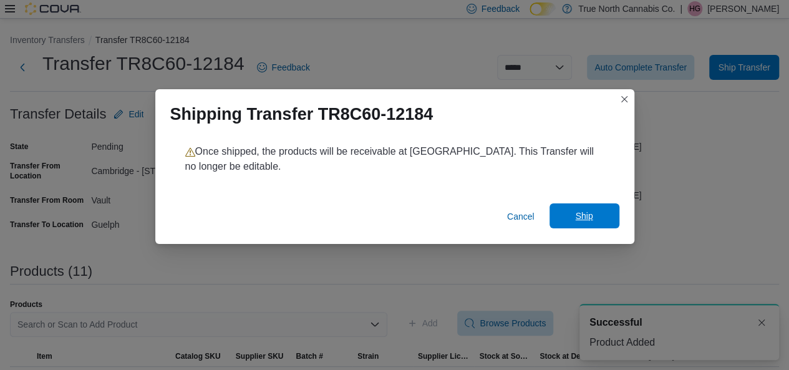
click at [563, 216] on span "Ship" at bounding box center [584, 215] width 55 height 25
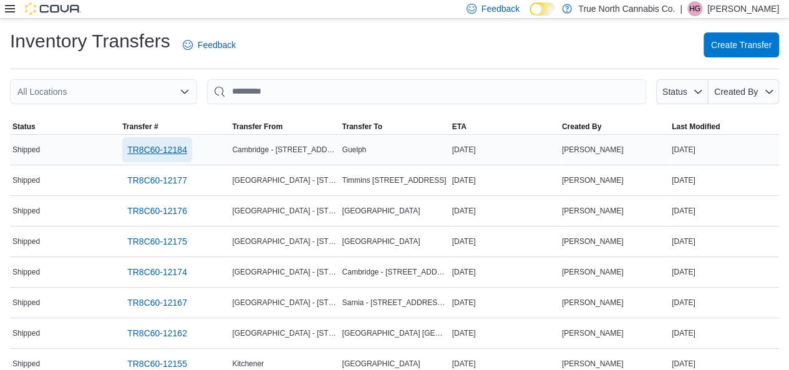
click at [162, 153] on span "TR8C60-12184" at bounding box center [157, 149] width 60 height 12
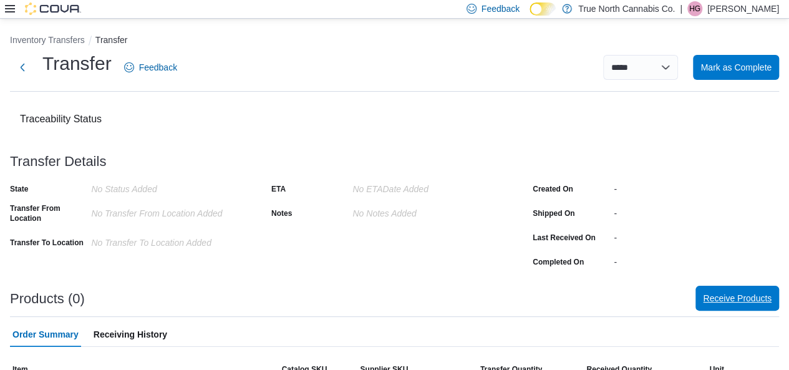
click at [766, 301] on span "Receive Products" at bounding box center [737, 298] width 69 height 12
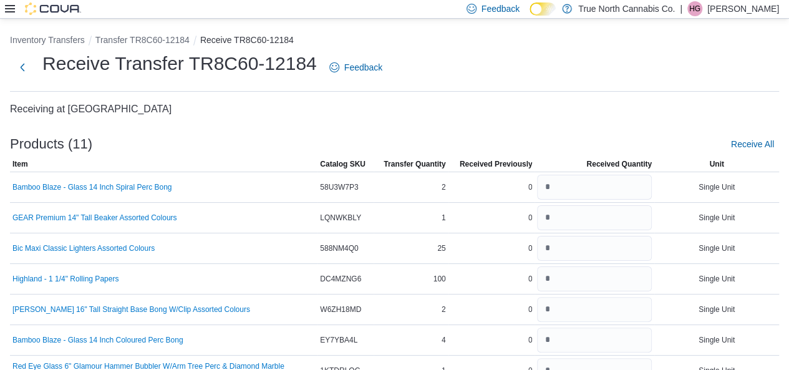
drag, startPoint x: 751, startPoint y: 142, endPoint x: 764, endPoint y: 128, distance: 19.4
click at [764, 128] on div "Inventory Transfers Transfer TR8C60-12184 Receive TR8C60-12184 Receive Transfer…" at bounding box center [394, 290] width 769 height 512
click at [760, 149] on span "Receive All" at bounding box center [752, 144] width 43 height 12
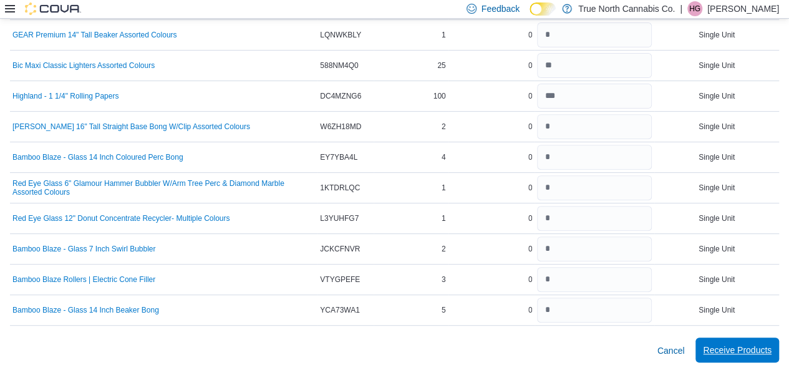
click at [752, 352] on span "Receive Products" at bounding box center [737, 349] width 69 height 12
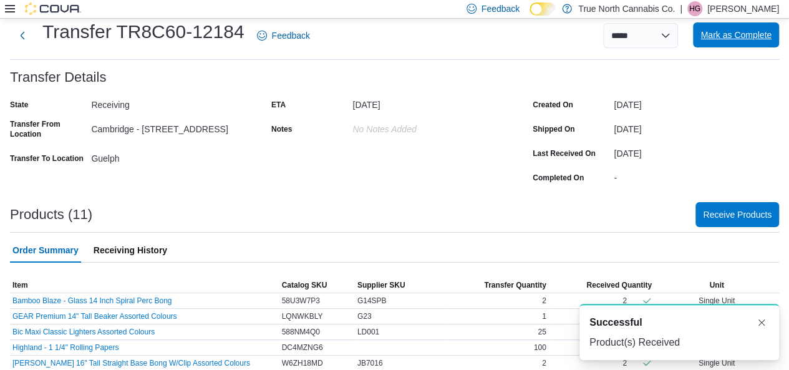
click at [727, 32] on span "Mark as Complete" at bounding box center [735, 35] width 71 height 12
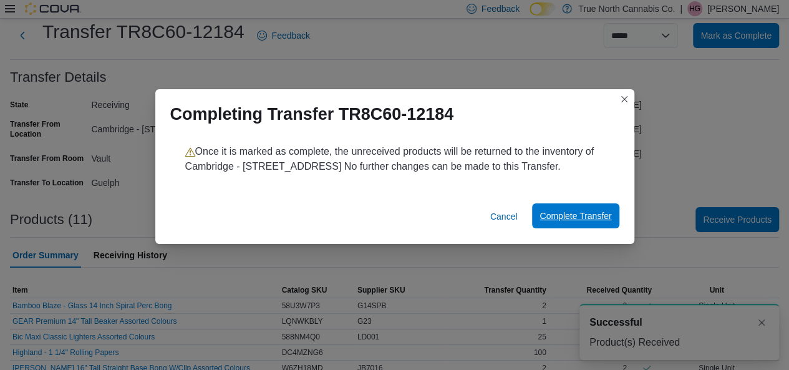
click at [582, 213] on span "Complete Transfer" at bounding box center [575, 215] width 72 height 12
